Goal: Find specific page/section: Find specific page/section

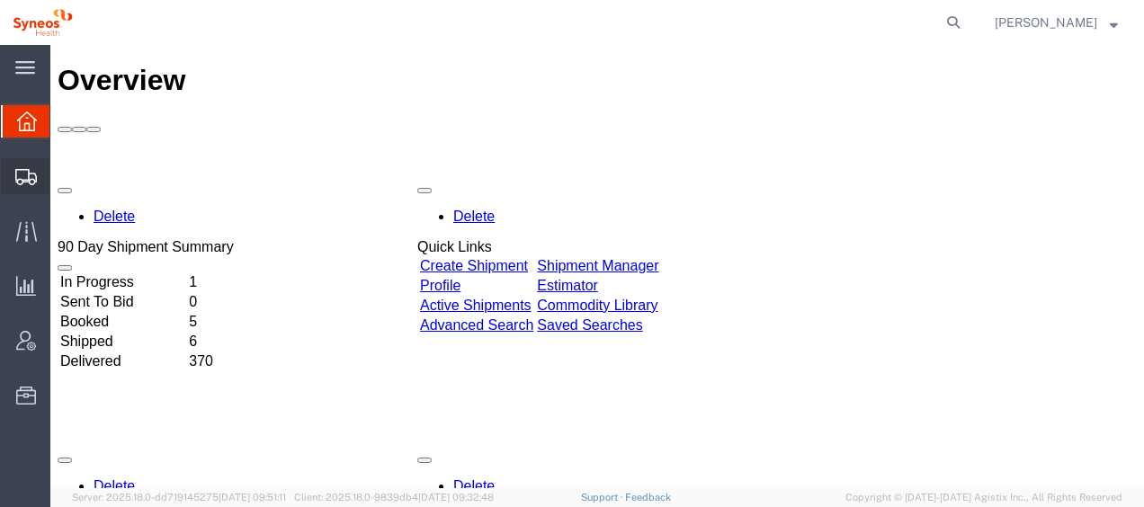
click at [0, 0] on span "Shipment Manager" at bounding box center [0, 0] width 0 height 0
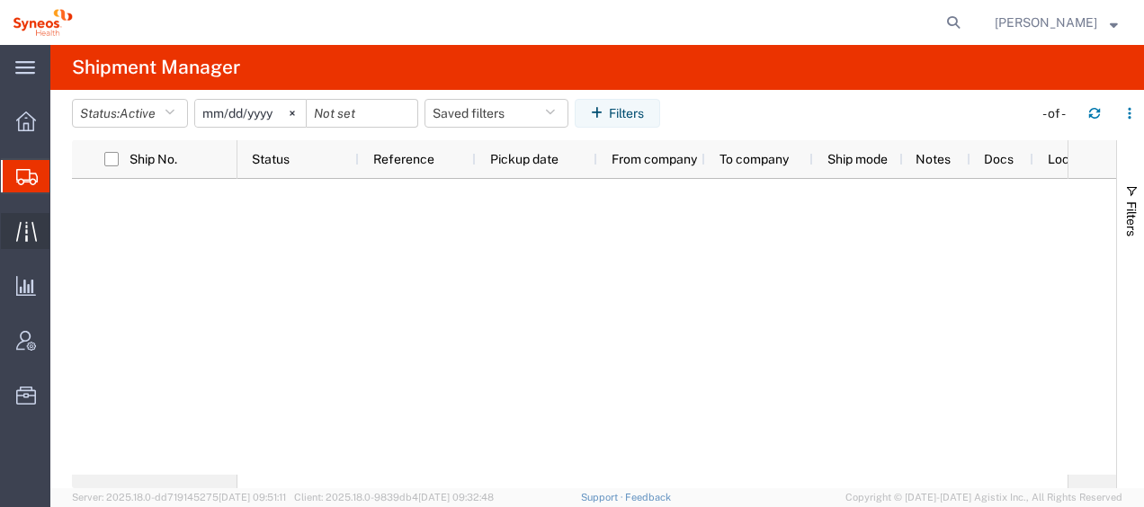
click at [62, 237] on span "Traffic" at bounding box center [55, 231] width 13 height 36
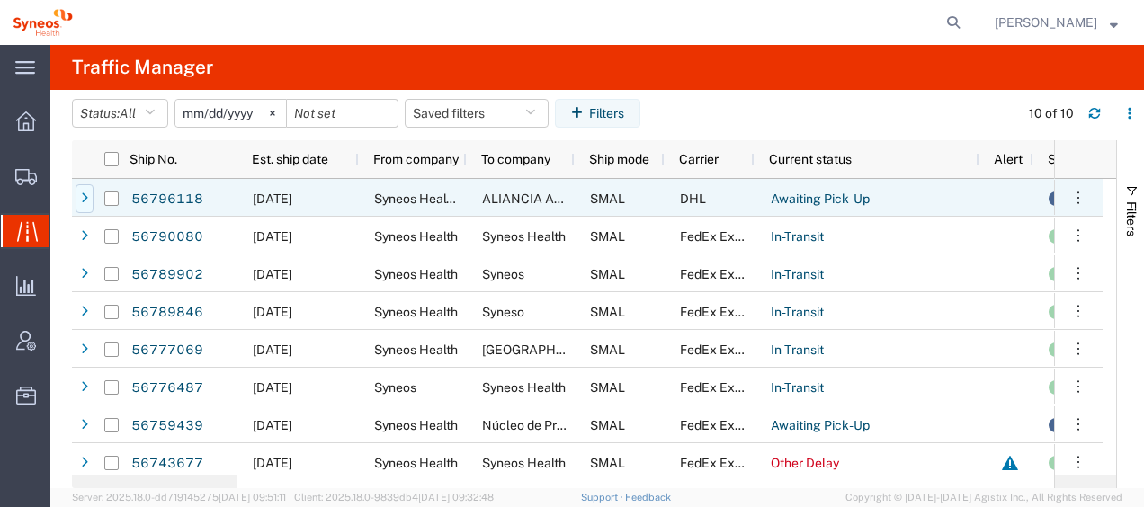
click at [85, 200] on icon at bounding box center [84, 198] width 7 height 13
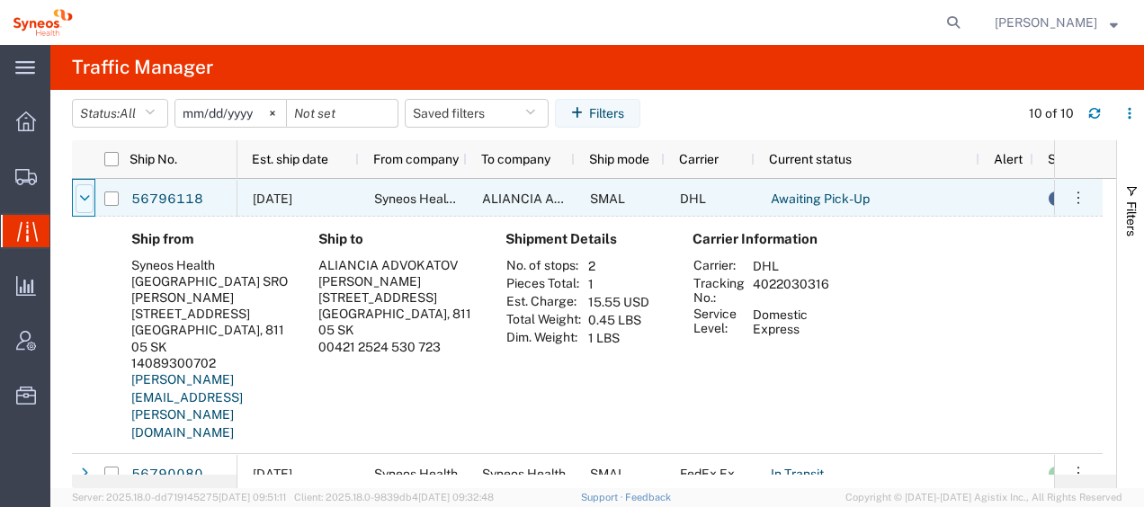
click at [79, 198] on icon at bounding box center [84, 198] width 11 height 13
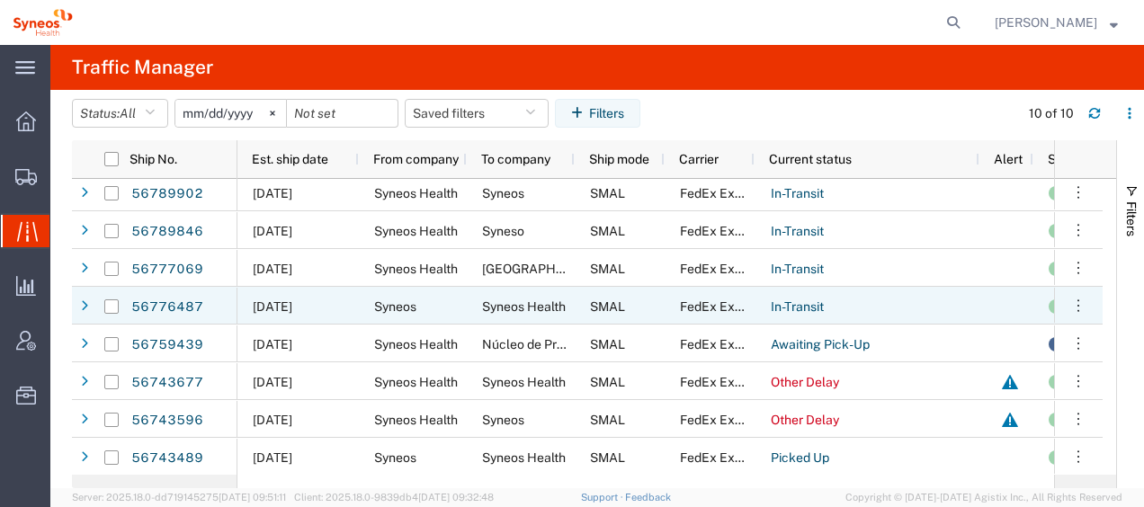
scroll to position [81, 0]
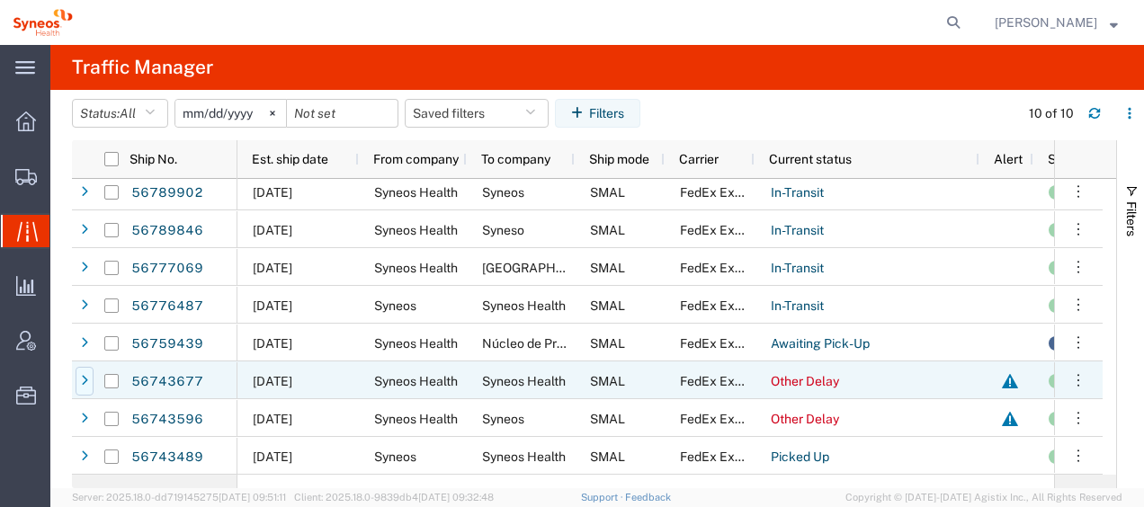
click at [85, 378] on icon at bounding box center [84, 381] width 7 height 13
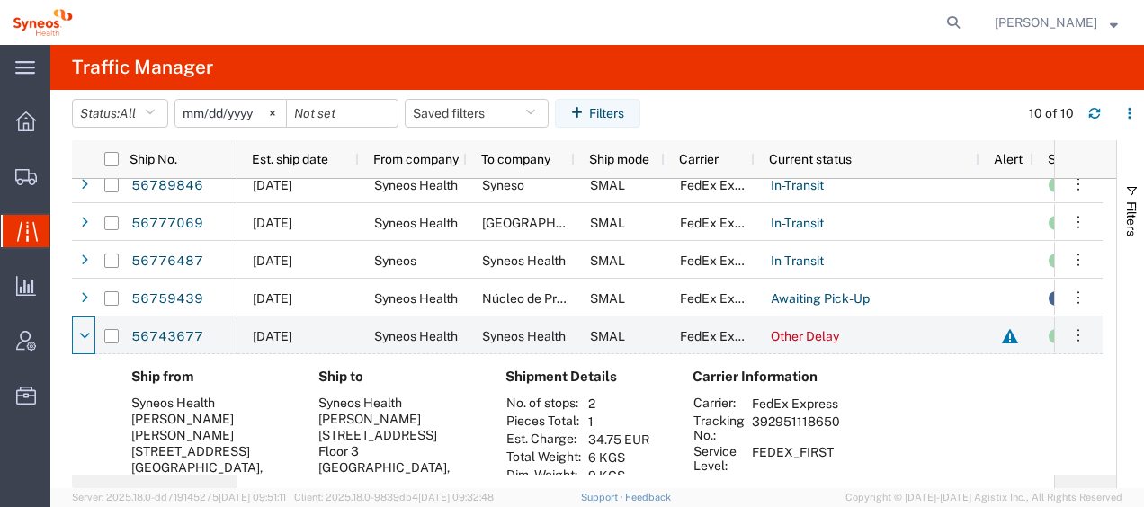
scroll to position [172, 0]
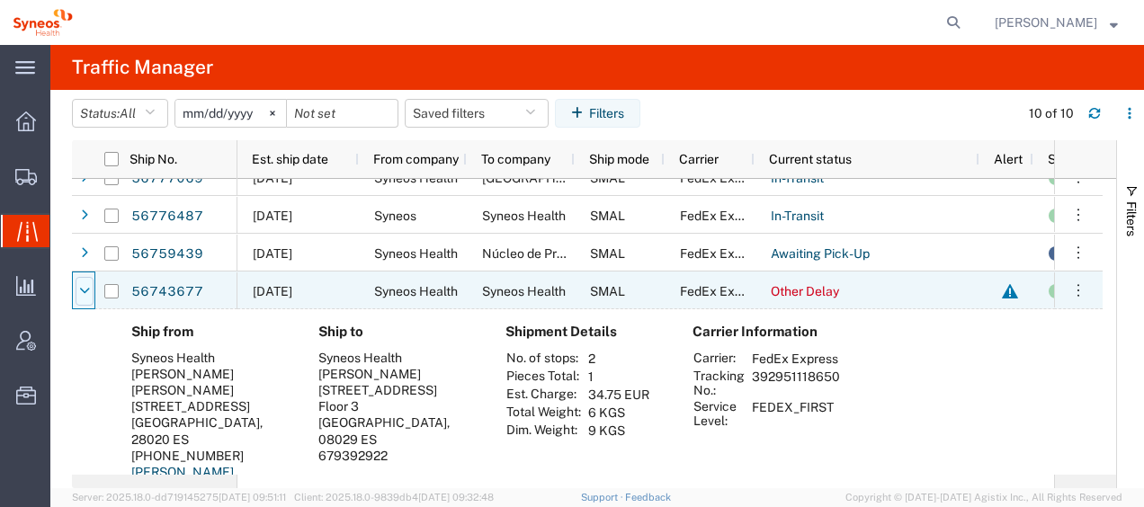
click at [77, 291] on div at bounding box center [85, 291] width 18 height 29
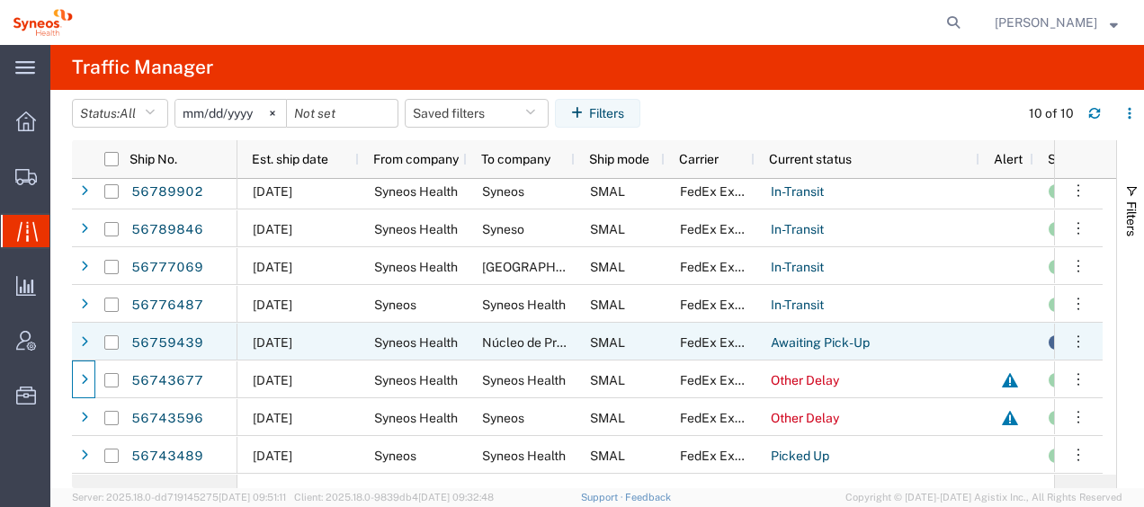
scroll to position [82, 0]
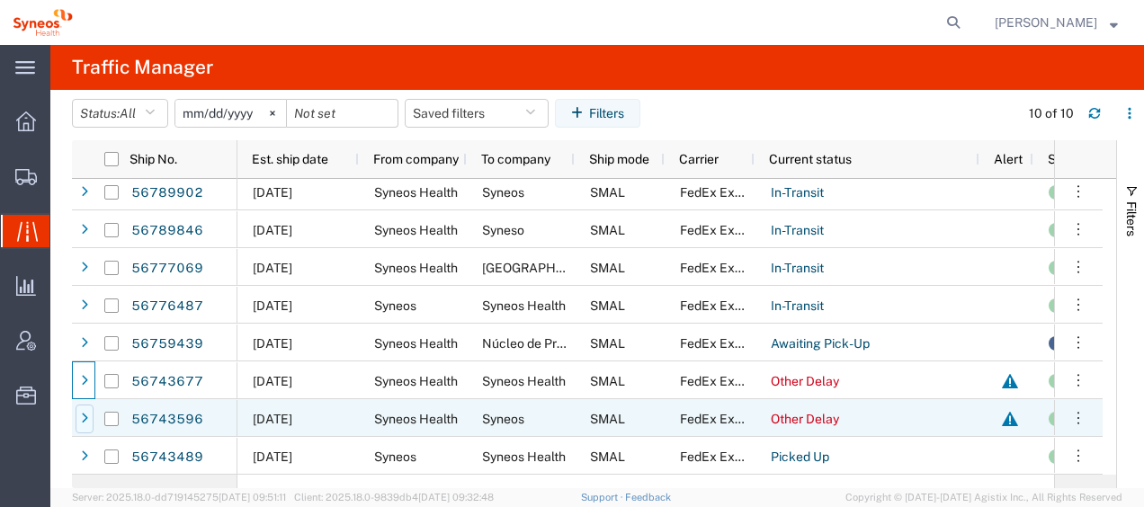
click at [84, 416] on icon at bounding box center [84, 419] width 7 height 13
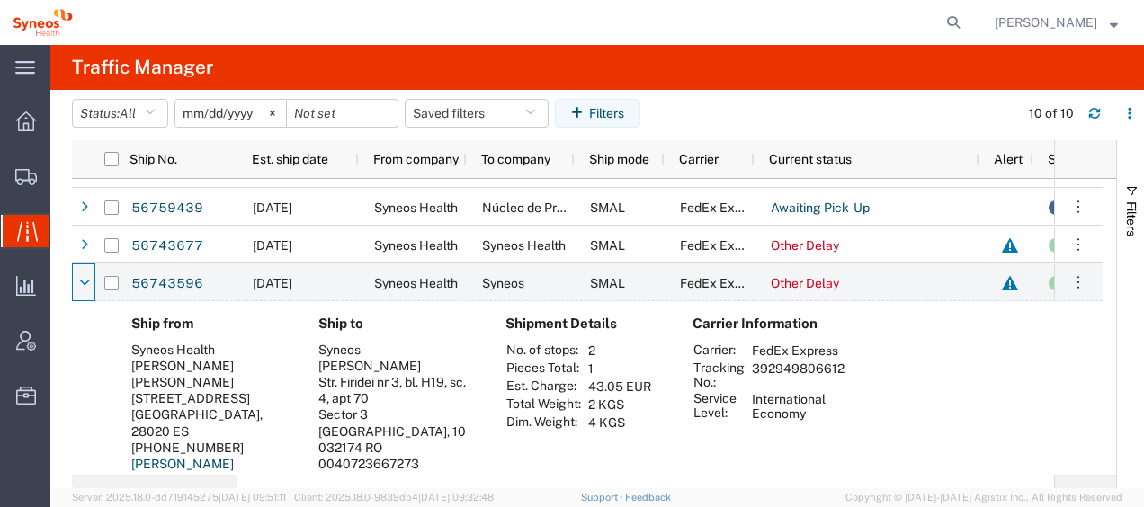
scroll to position [226, 0]
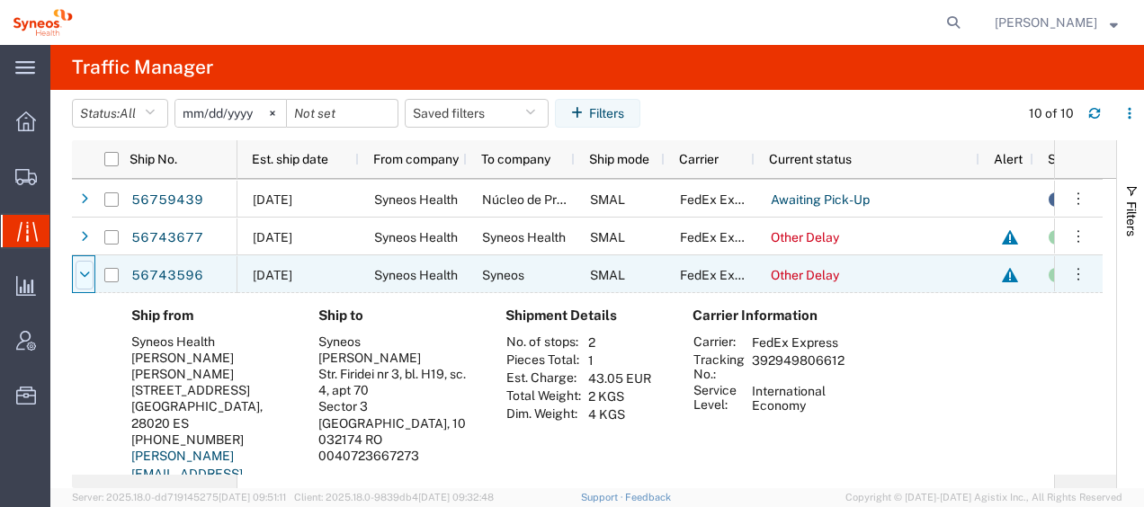
click at [86, 275] on icon at bounding box center [84, 275] width 11 height 13
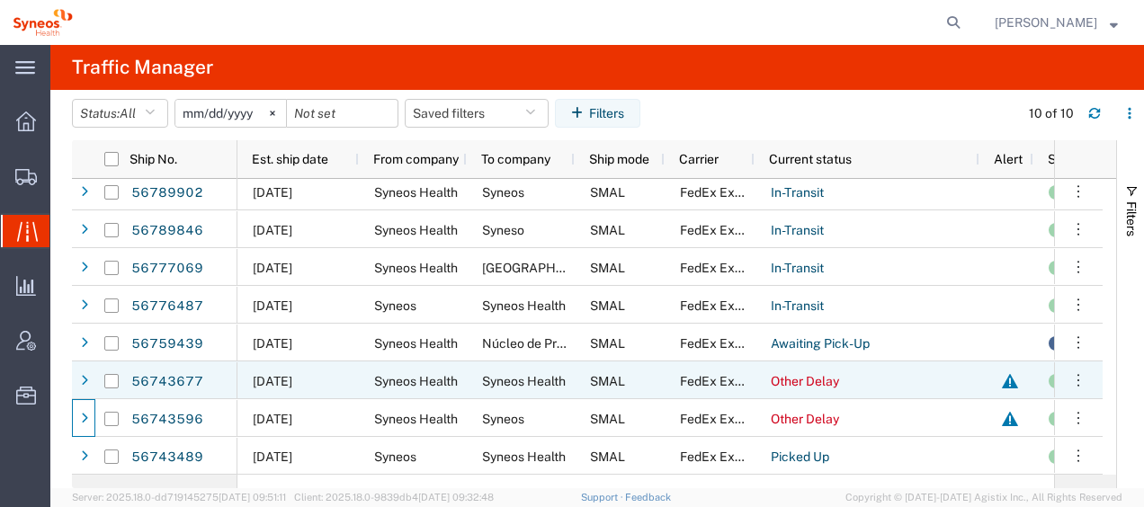
scroll to position [0, 0]
